Goal: Task Accomplishment & Management: Manage account settings

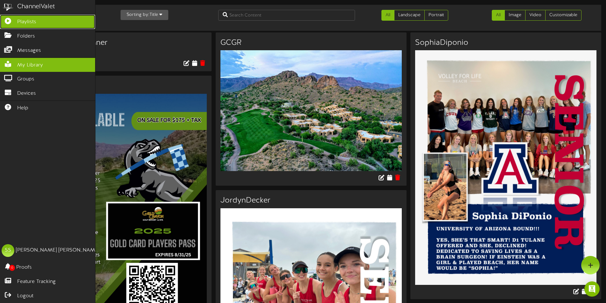
click at [40, 21] on link "Playlists" at bounding box center [47, 22] width 95 height 14
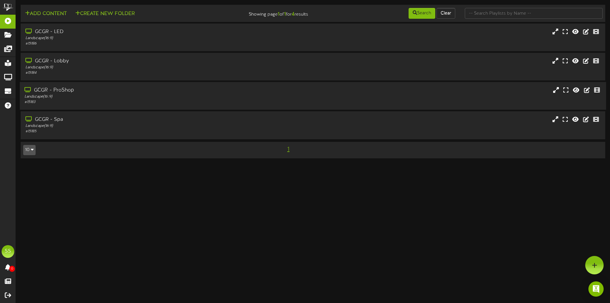
click at [75, 96] on div "Landscape ( 16:9 )" at bounding box center [141, 96] width 235 height 5
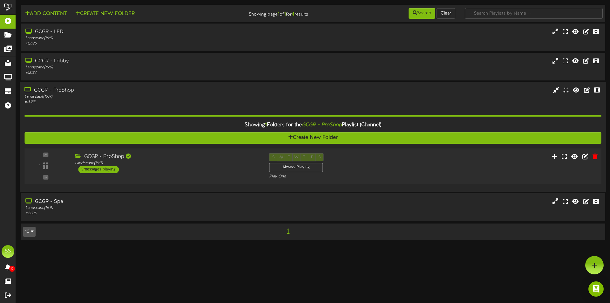
click at [185, 155] on div "GCGR - ProShop" at bounding box center [167, 156] width 185 height 7
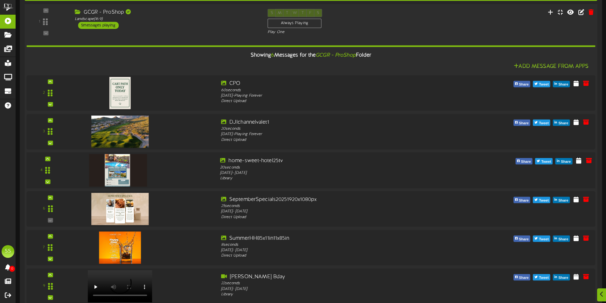
scroll to position [191, 0]
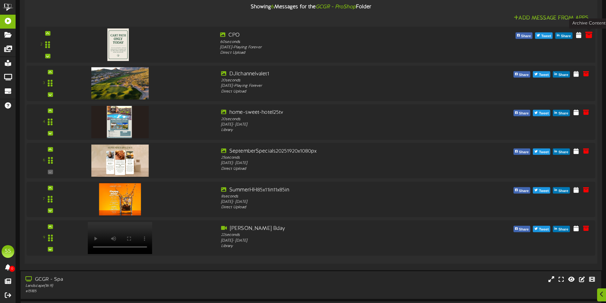
click at [586, 34] on icon at bounding box center [588, 34] width 7 height 7
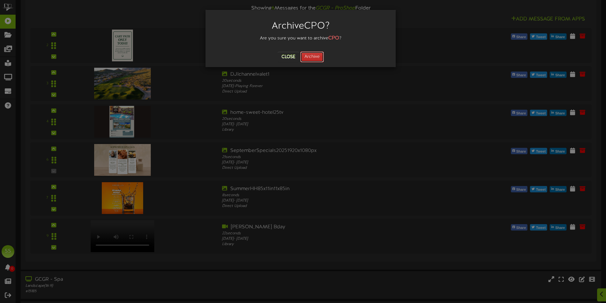
click at [314, 60] on button "Archive" at bounding box center [312, 57] width 24 height 11
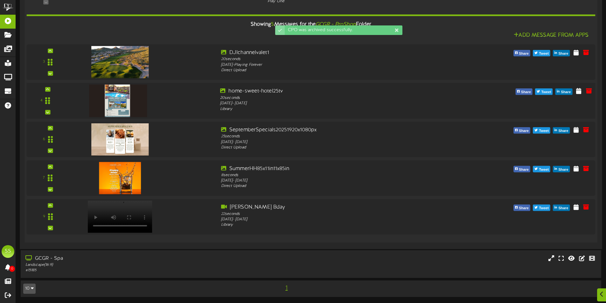
scroll to position [174, 0]
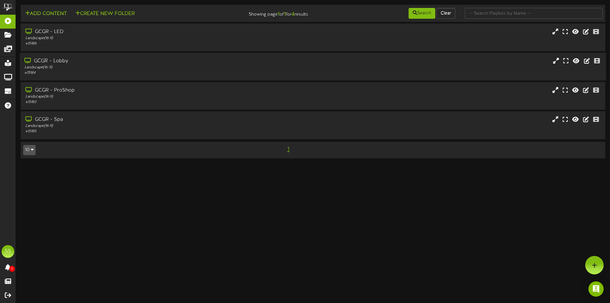
click at [71, 71] on div "# 15184" at bounding box center [141, 72] width 235 height 5
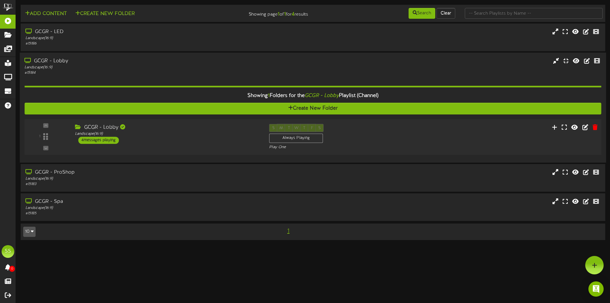
click at [164, 137] on div "GCGR - Lobby Landscape ( 16:9 ) 4 messages playing" at bounding box center [167, 134] width 194 height 20
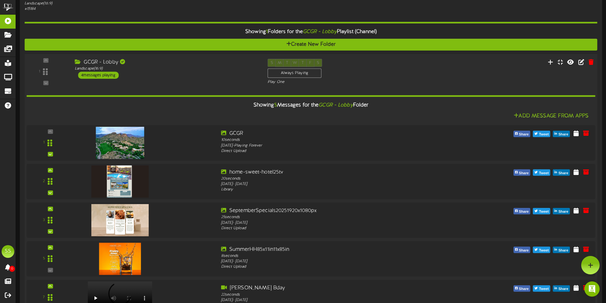
scroll to position [32, 0]
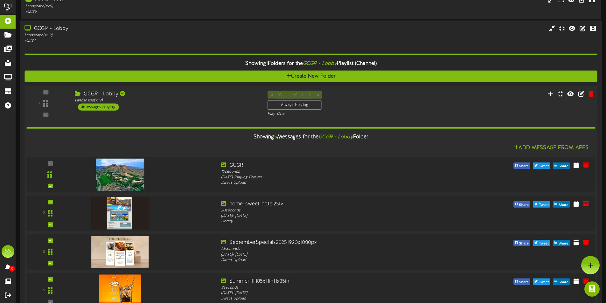
click at [145, 107] on div "GCGR - Lobby Landscape ( 16:9 ) 4 messages playing" at bounding box center [166, 101] width 193 height 20
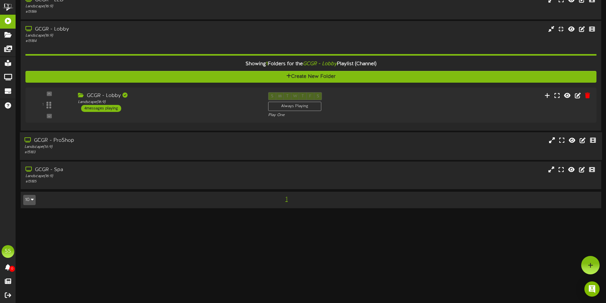
click at [79, 144] on div "GCGR - ProShop" at bounding box center [140, 140] width 233 height 7
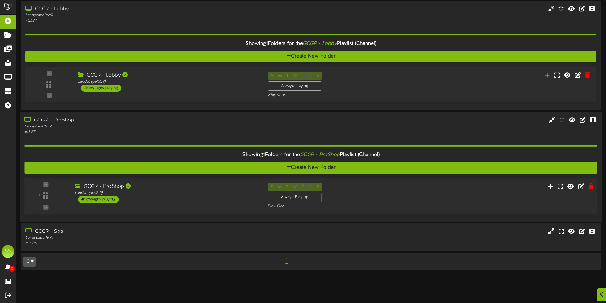
scroll to position [64, 0]
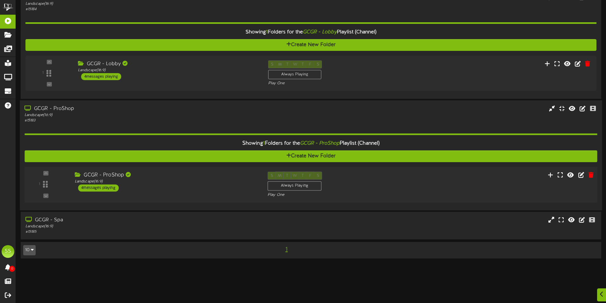
click at [148, 187] on div "GCGR - ProShop Landscape ( 16:9 ) 4 messages playing" at bounding box center [166, 182] width 193 height 20
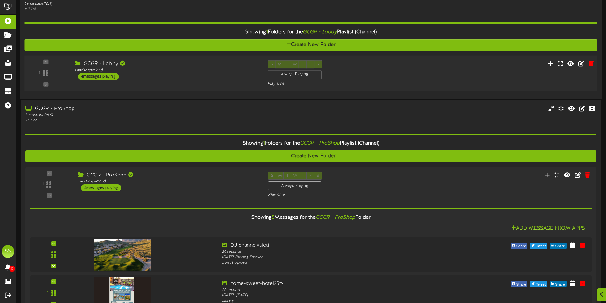
click at [184, 85] on div "1 ( 16:9" at bounding box center [311, 73] width 578 height 26
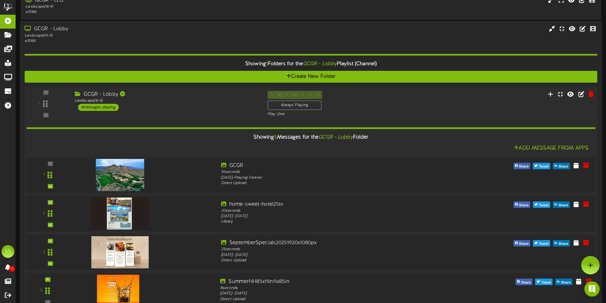
scroll to position [0, 0]
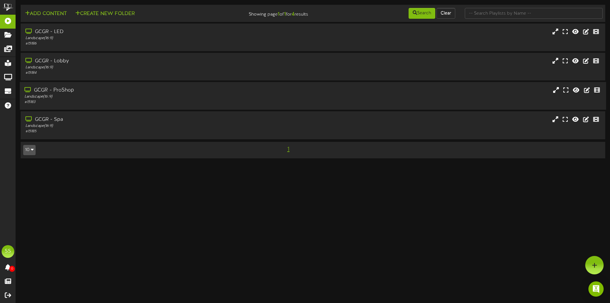
click at [79, 96] on div "Landscape ( 16:9 )" at bounding box center [141, 96] width 235 height 5
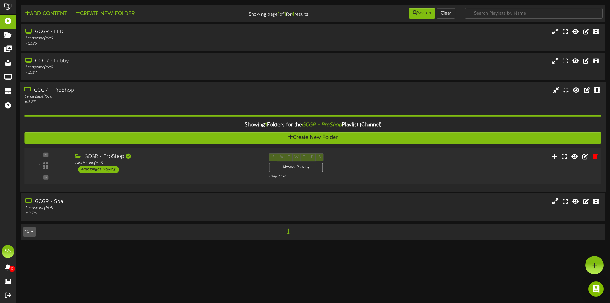
click at [156, 158] on div "GCGR - ProShop" at bounding box center [167, 156] width 185 height 7
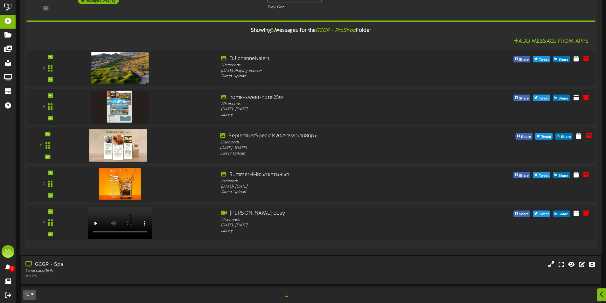
scroll to position [174, 0]
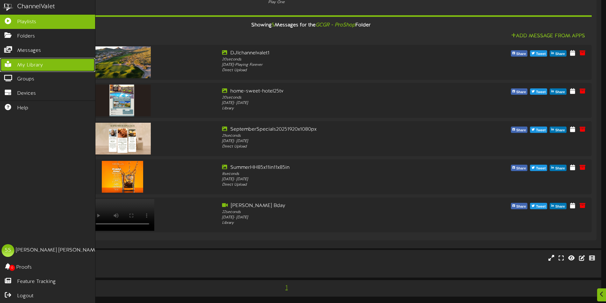
click at [42, 64] on span "My Library" at bounding box center [30, 65] width 26 height 7
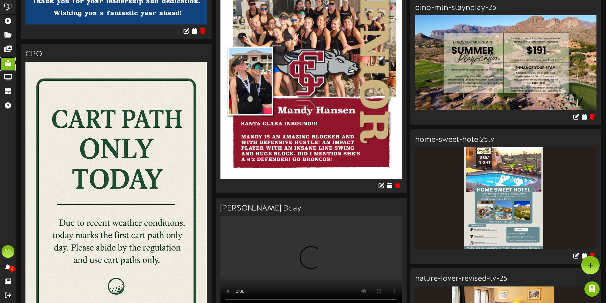
scroll to position [1207, 0]
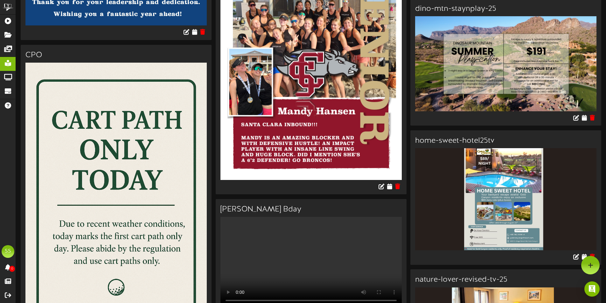
drag, startPoint x: 119, startPoint y: 104, endPoint x: 126, endPoint y: 86, distance: 19.6
click at [126, 86] on img at bounding box center [115, 199] width 181 height 272
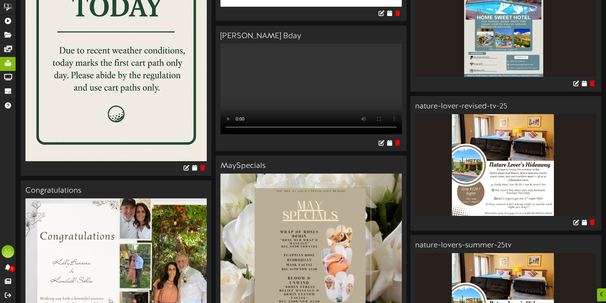
scroll to position [1429, 0]
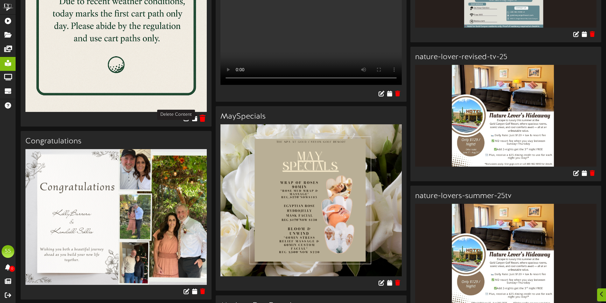
click at [205, 115] on icon at bounding box center [202, 118] width 6 height 7
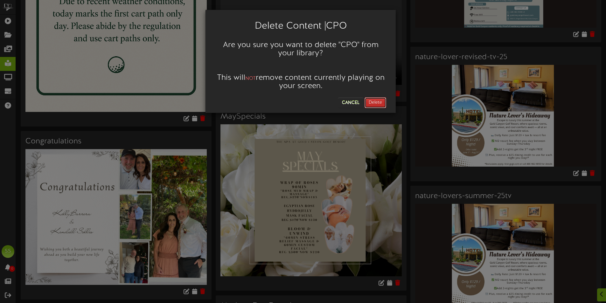
click at [373, 102] on button "Delete" at bounding box center [375, 102] width 22 height 11
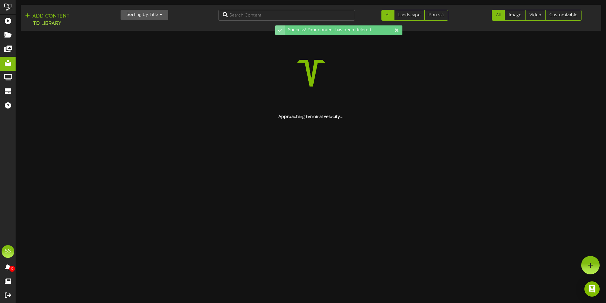
scroll to position [0, 0]
